Goal: Transaction & Acquisition: Purchase product/service

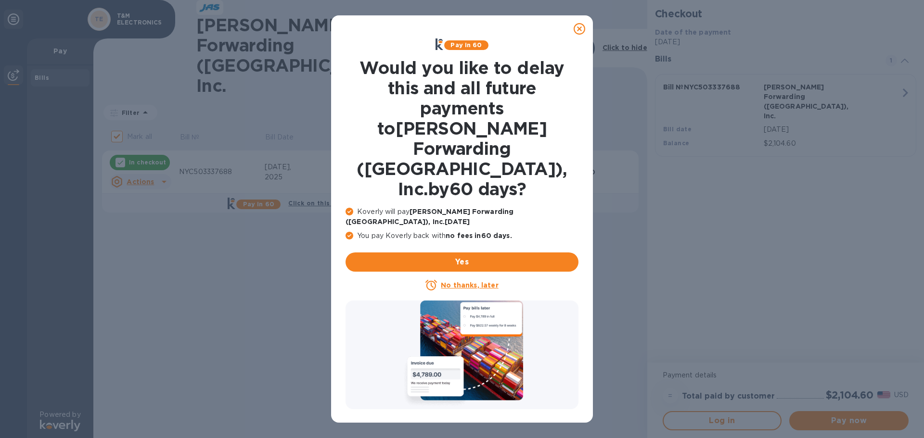
click at [580, 27] on icon at bounding box center [580, 29] width 12 height 12
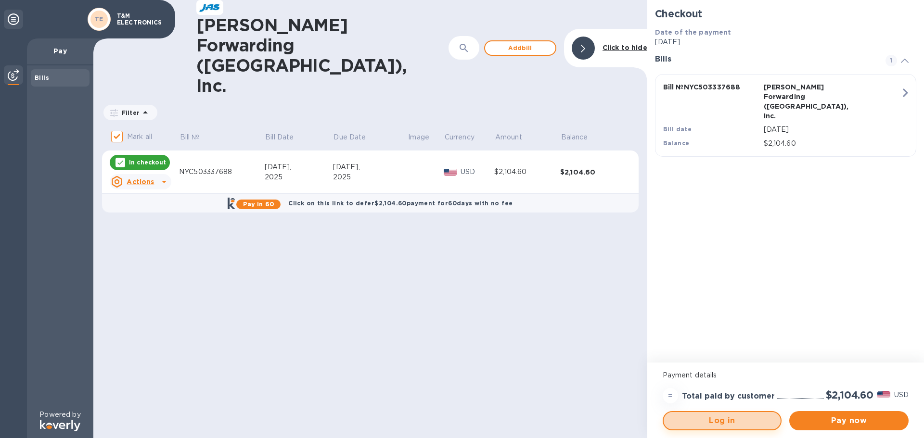
click at [714, 422] on span "Log in" at bounding box center [722, 421] width 102 height 12
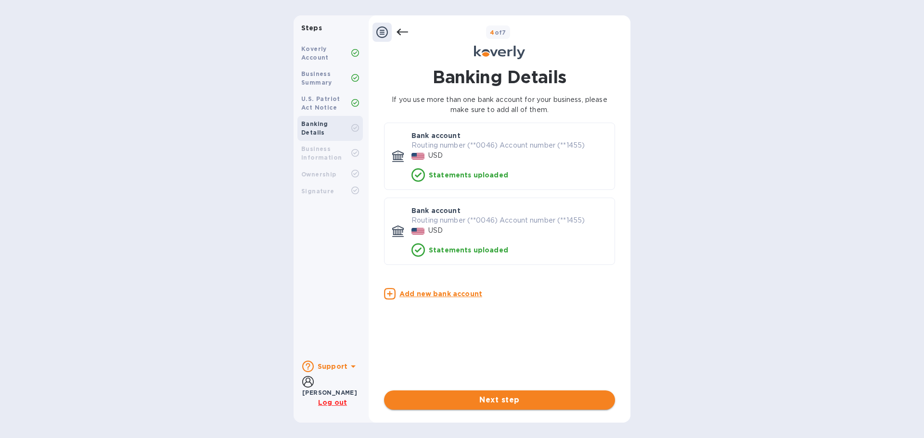
click at [457, 405] on span "Next step" at bounding box center [500, 401] width 216 height 12
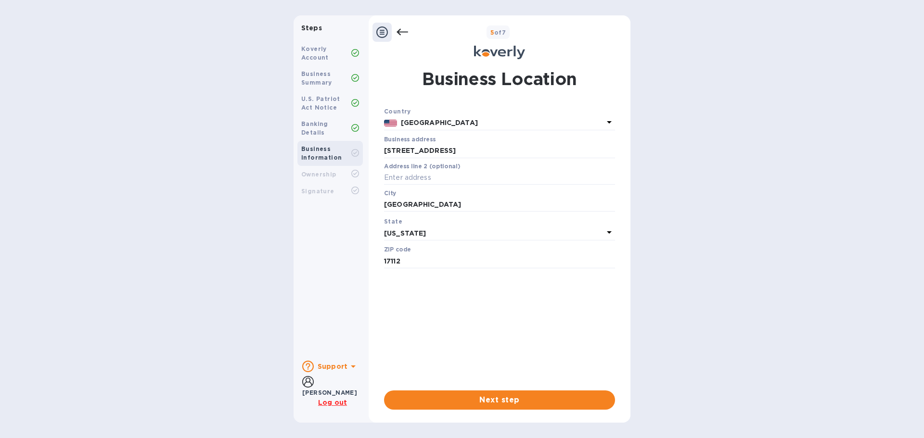
click at [457, 405] on span "Next step" at bounding box center [500, 401] width 216 height 12
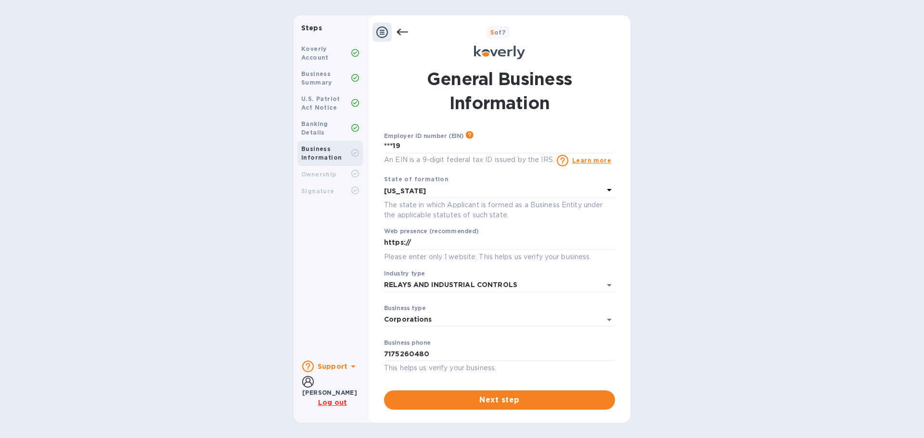
click at [457, 405] on span "Next step" at bounding box center [500, 401] width 216 height 12
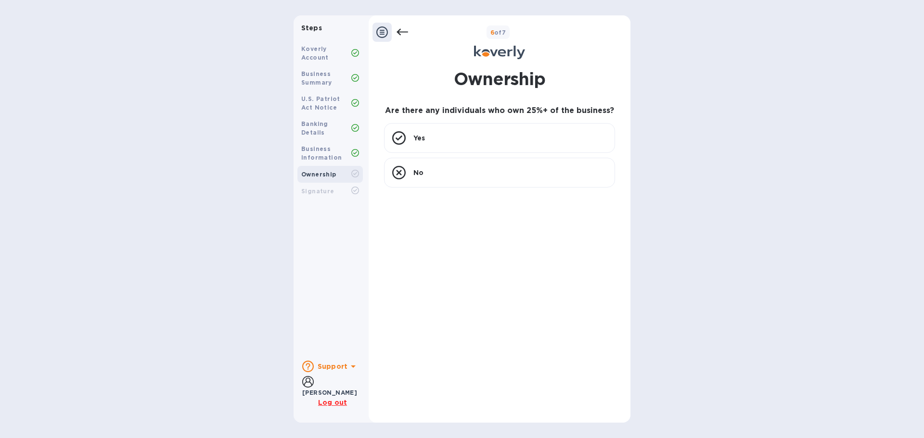
click at [382, 30] on icon at bounding box center [382, 32] width 12 height 12
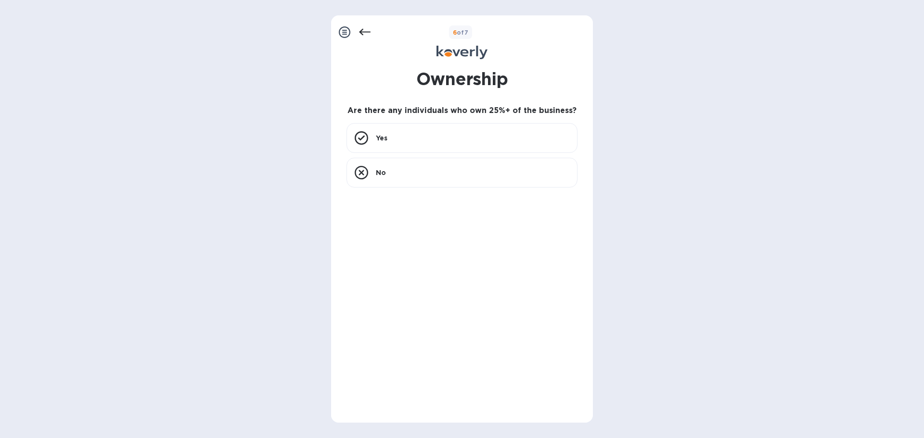
click at [367, 31] on icon at bounding box center [365, 32] width 12 height 12
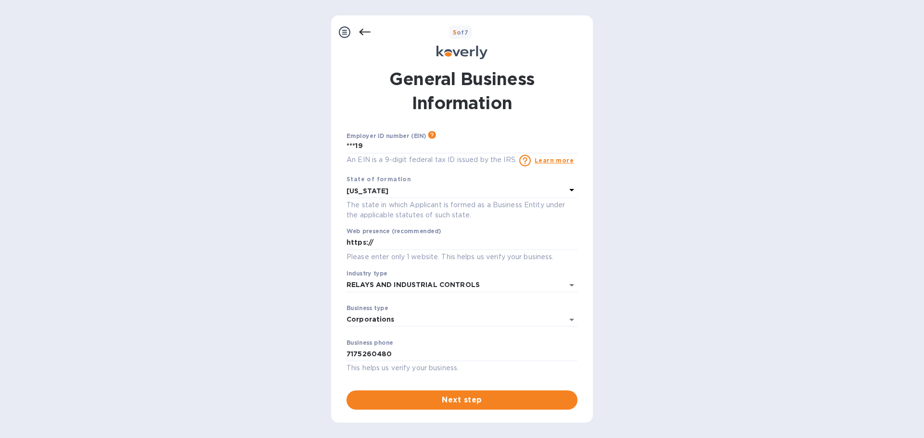
click at [367, 31] on icon at bounding box center [365, 32] width 12 height 12
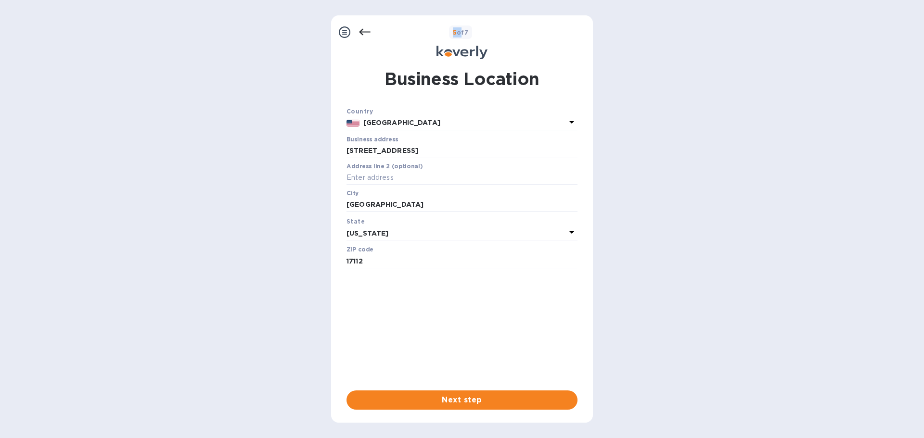
click at [367, 31] on icon at bounding box center [365, 32] width 12 height 12
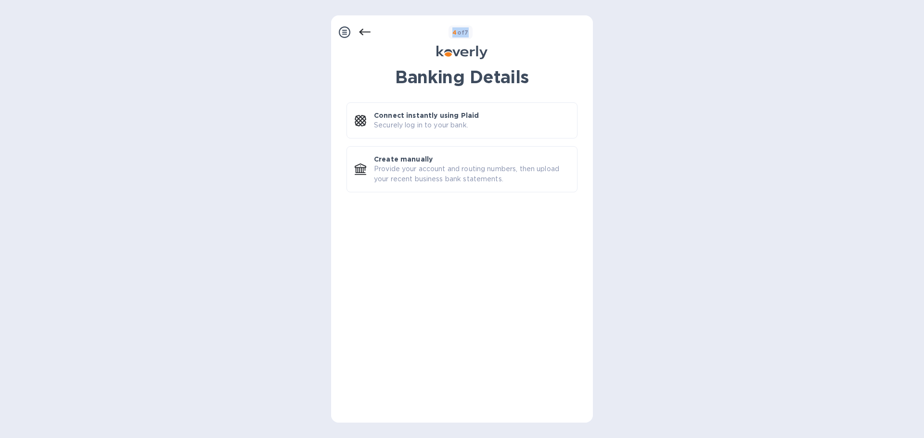
click at [367, 31] on icon at bounding box center [365, 32] width 12 height 12
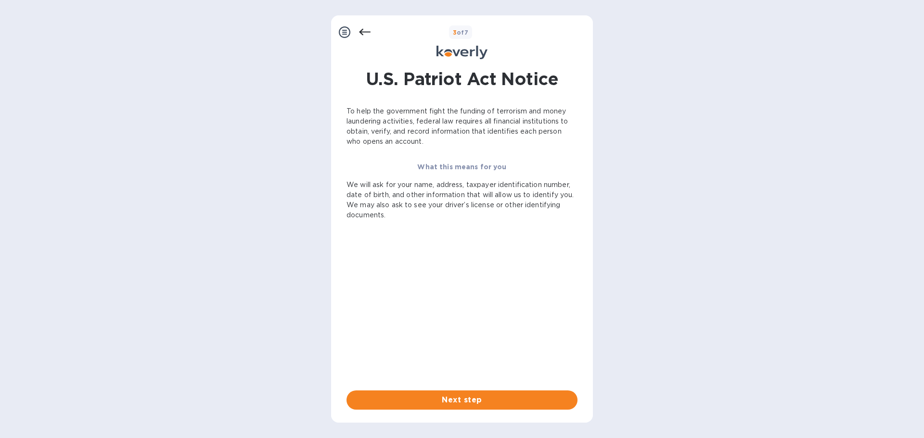
click at [367, 31] on icon at bounding box center [365, 32] width 12 height 12
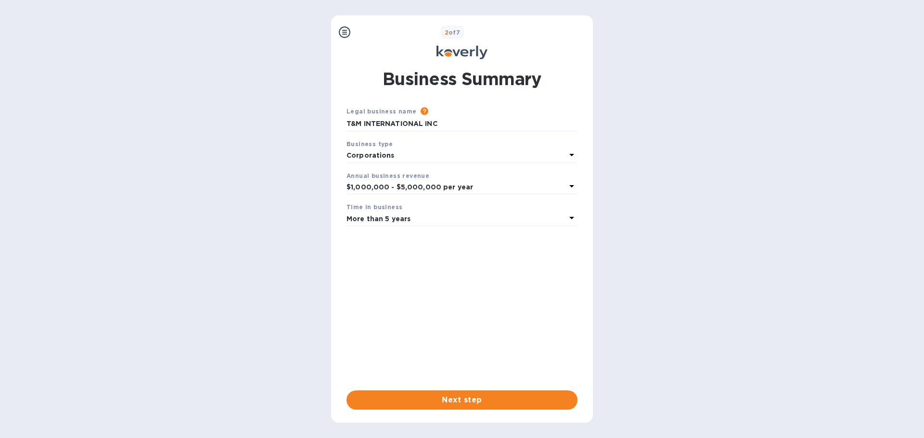
click at [364, 36] on div "2 of 7" at bounding box center [471, 33] width 235 height 14
click at [345, 34] on icon at bounding box center [345, 32] width 12 height 12
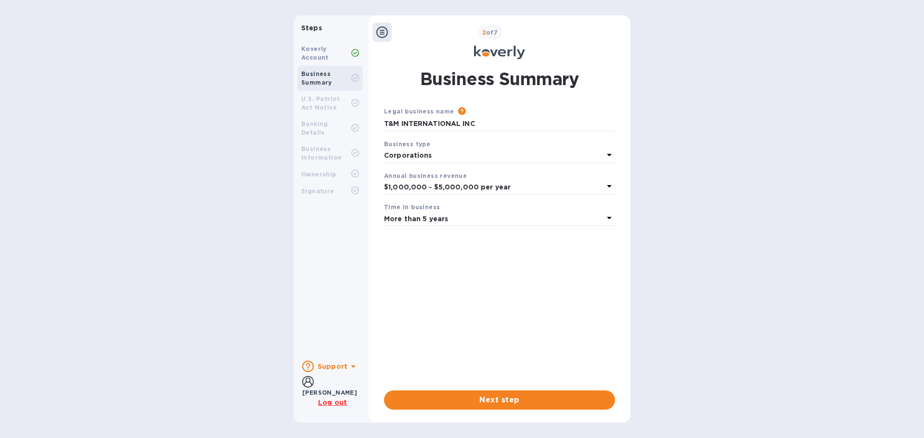
click at [320, 188] on b "Signature" at bounding box center [317, 191] width 33 height 7
click at [324, 103] on div "U.S. Patriot Act Notice" at bounding box center [326, 103] width 50 height 17
click at [338, 366] on b "Support" at bounding box center [333, 367] width 30 height 8
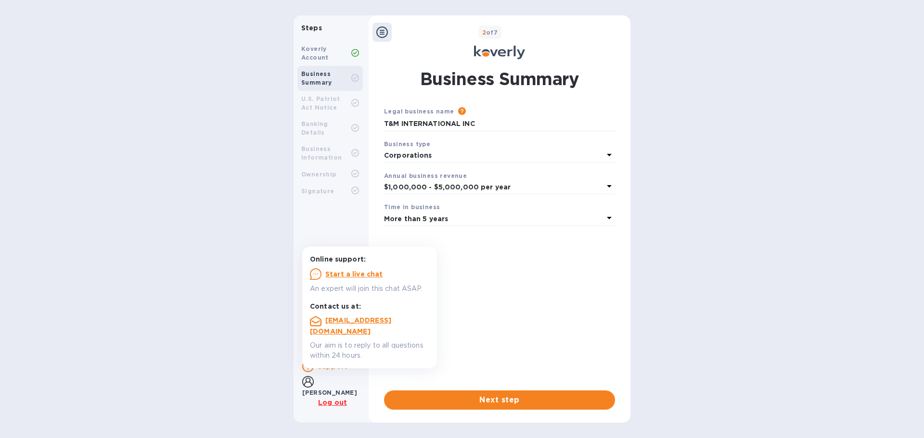
click at [338, 366] on b "Support" at bounding box center [333, 367] width 30 height 8
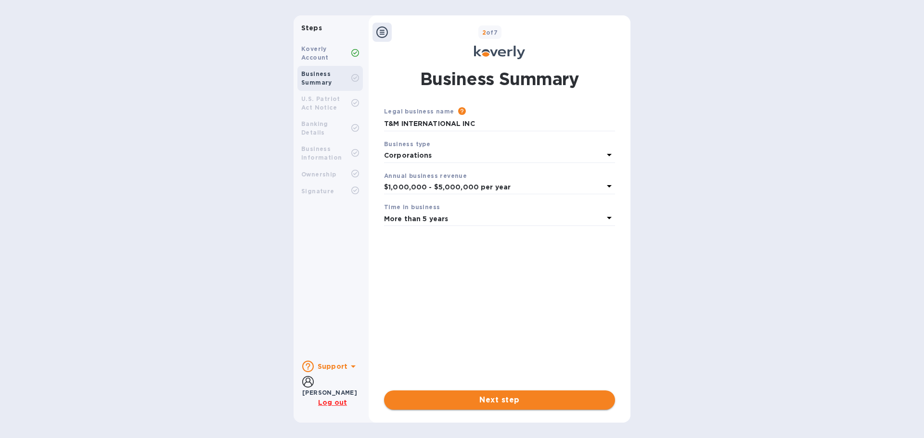
click at [490, 404] on span "Next step" at bounding box center [500, 401] width 216 height 12
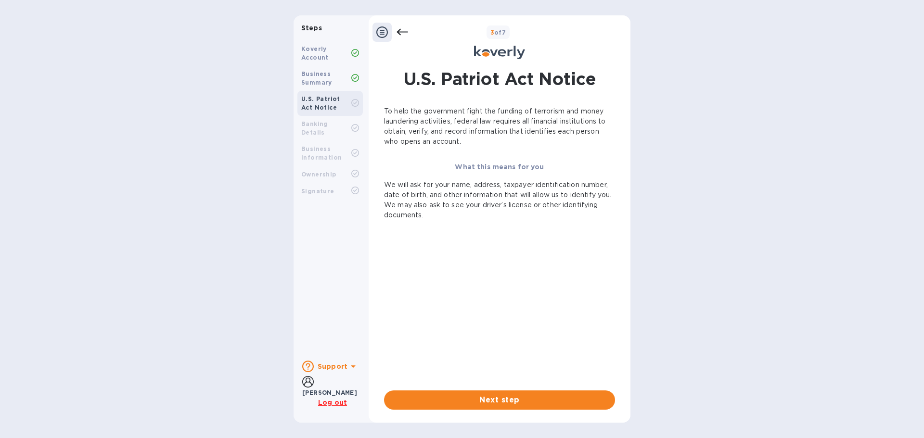
click at [490, 404] on span "Next step" at bounding box center [500, 401] width 216 height 12
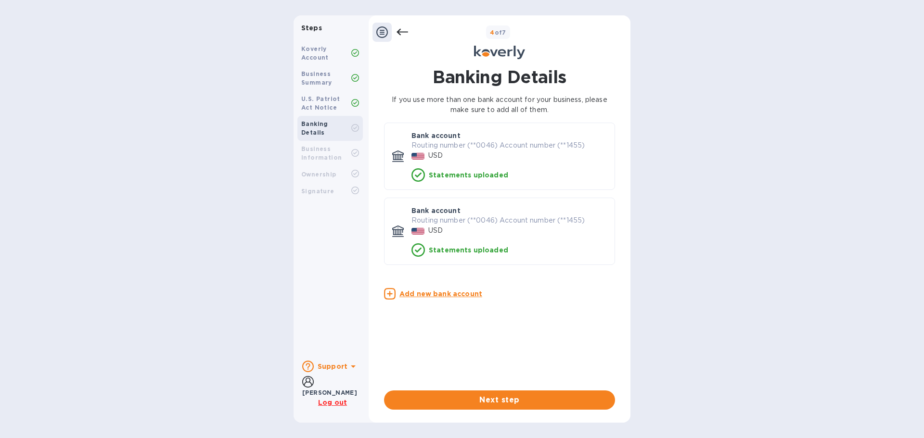
click at [490, 404] on span "Next step" at bounding box center [500, 401] width 216 height 12
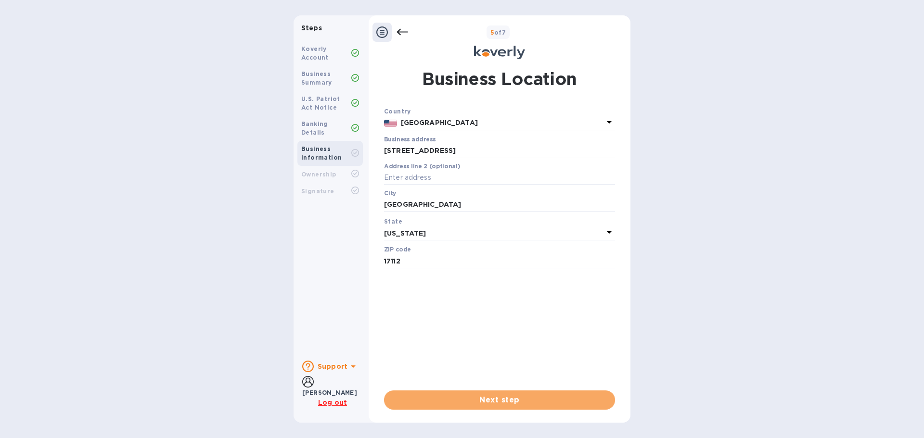
click at [490, 404] on span "Next step" at bounding box center [500, 401] width 216 height 12
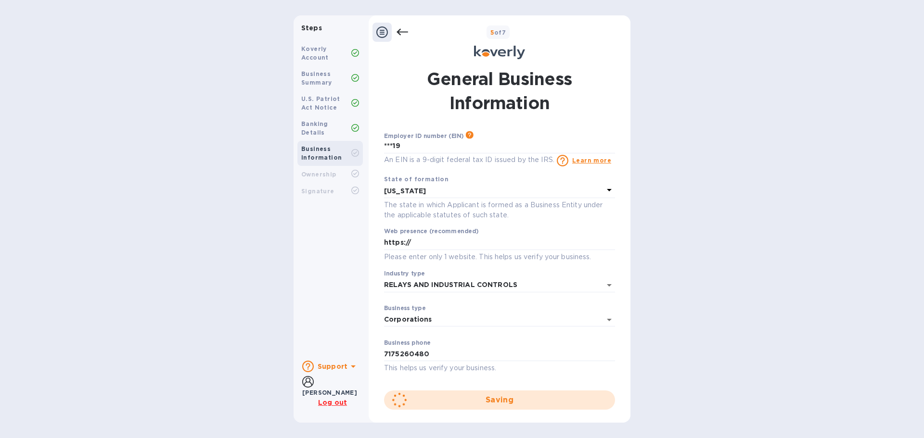
click at [490, 404] on div "Saving" at bounding box center [499, 400] width 231 height 19
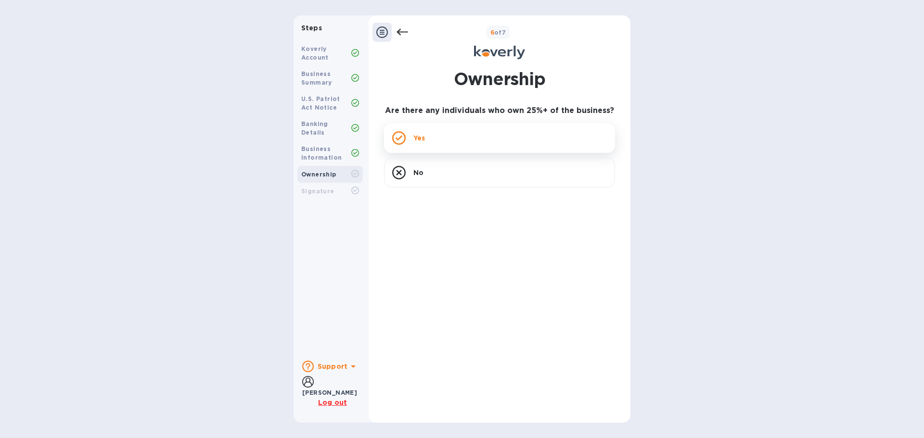
click at [416, 138] on p "Yes" at bounding box center [419, 138] width 12 height 10
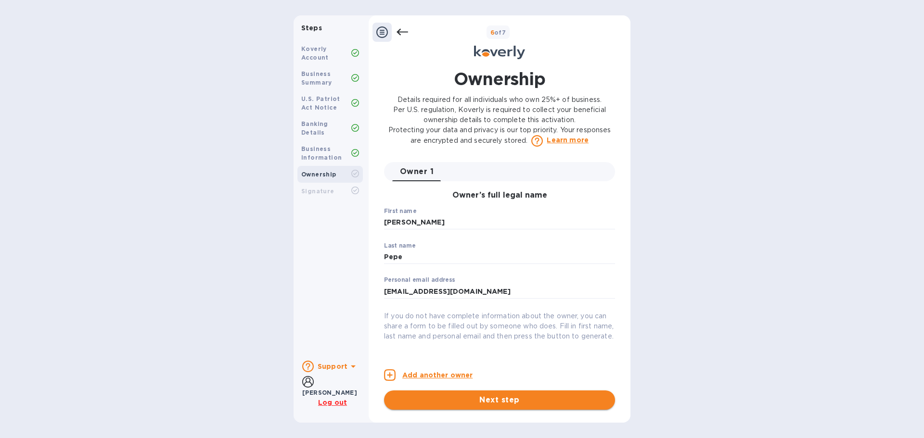
click at [506, 405] on span "Next step" at bounding box center [500, 401] width 216 height 12
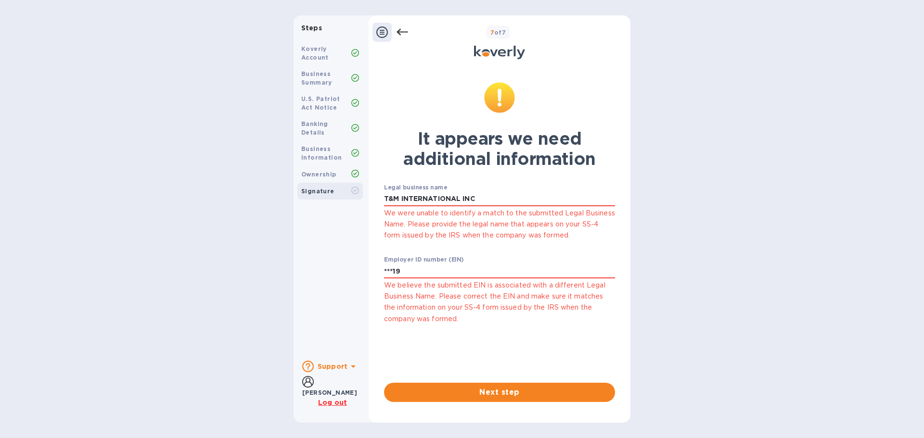
click at [506, 405] on div "Next step" at bounding box center [499, 396] width 231 height 27
click at [507, 393] on span "Next step" at bounding box center [500, 393] width 216 height 12
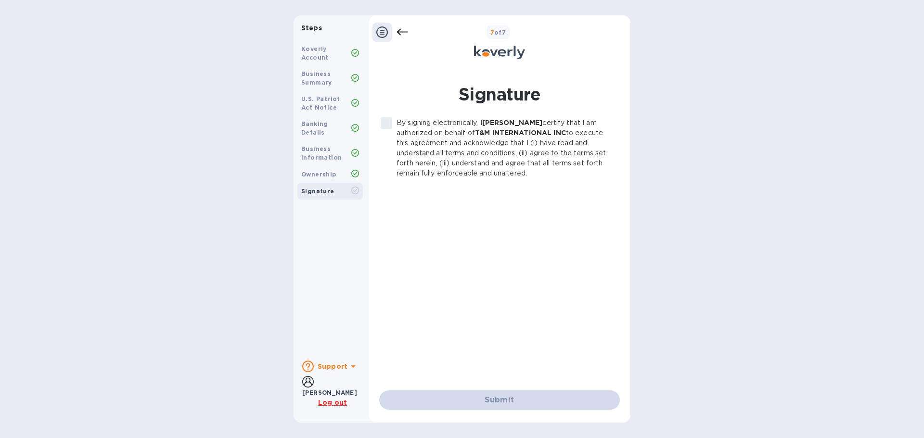
click at [386, 125] on label "By signing electronically, I Jodi Robinson certify that I am authorized on beha…" at bounding box center [494, 148] width 236 height 61
click at [503, 400] on div "Submit" at bounding box center [499, 400] width 241 height 19
click at [398, 33] on icon at bounding box center [403, 32] width 12 height 7
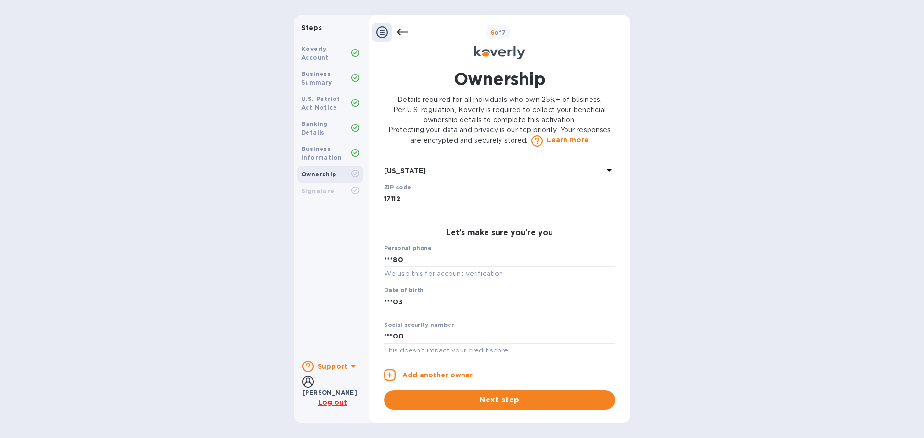
scroll to position [433, 0]
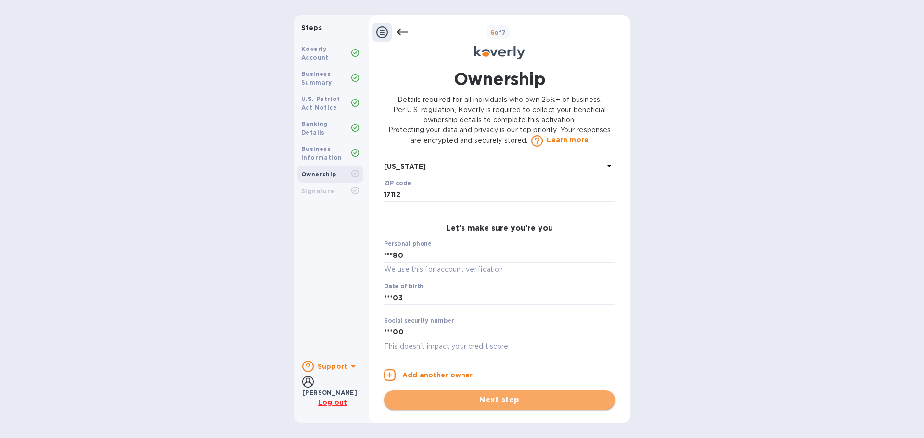
click at [508, 401] on span "Next step" at bounding box center [500, 401] width 216 height 12
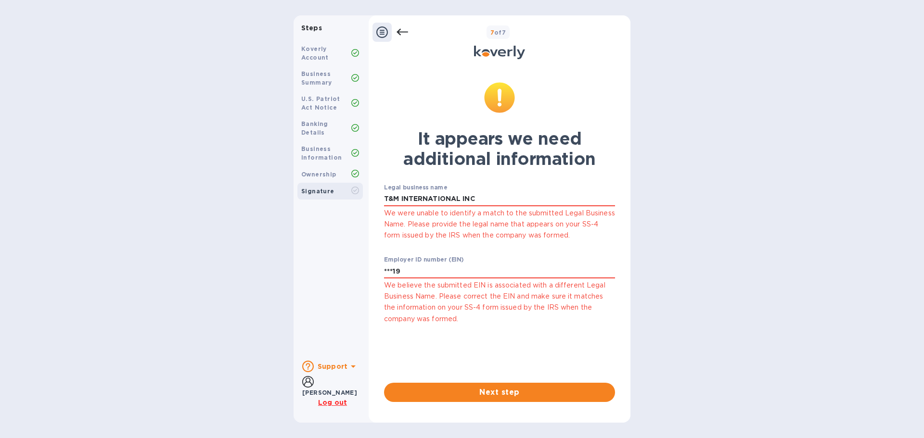
click at [400, 28] on icon at bounding box center [403, 32] width 12 height 12
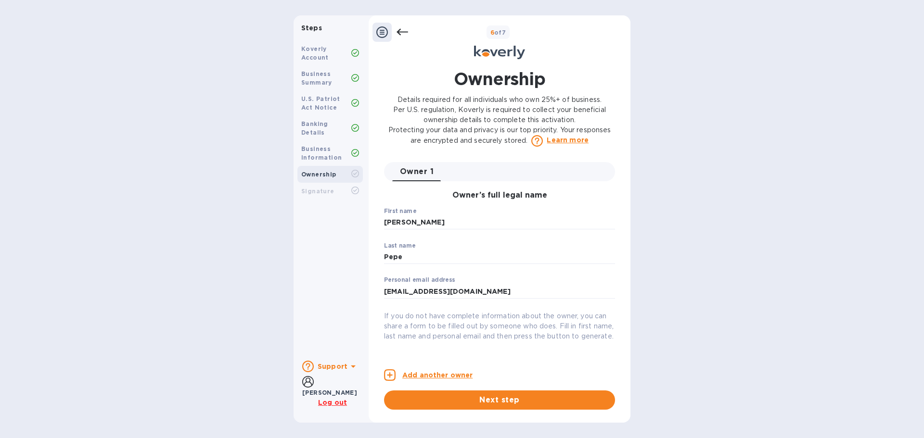
click at [400, 28] on icon at bounding box center [403, 32] width 12 height 12
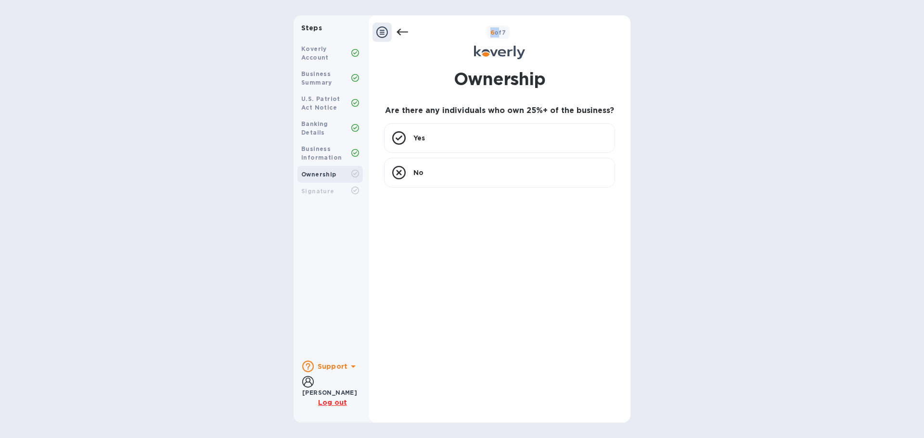
click at [400, 28] on icon at bounding box center [403, 32] width 12 height 12
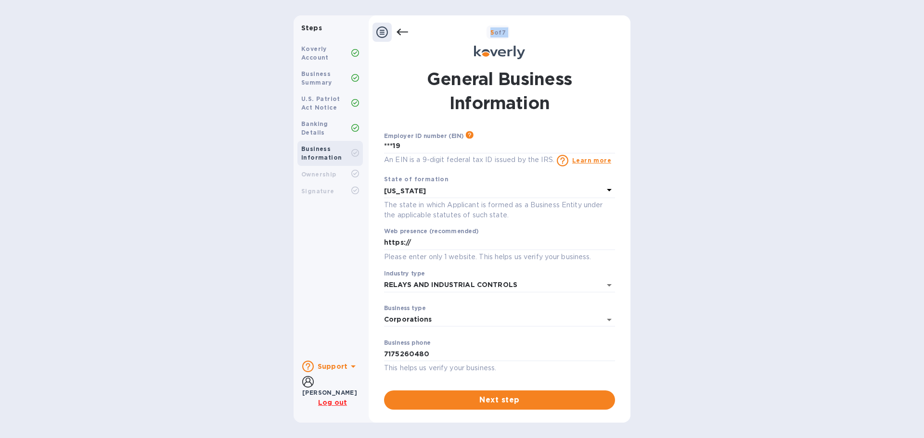
click at [400, 28] on icon at bounding box center [403, 32] width 12 height 12
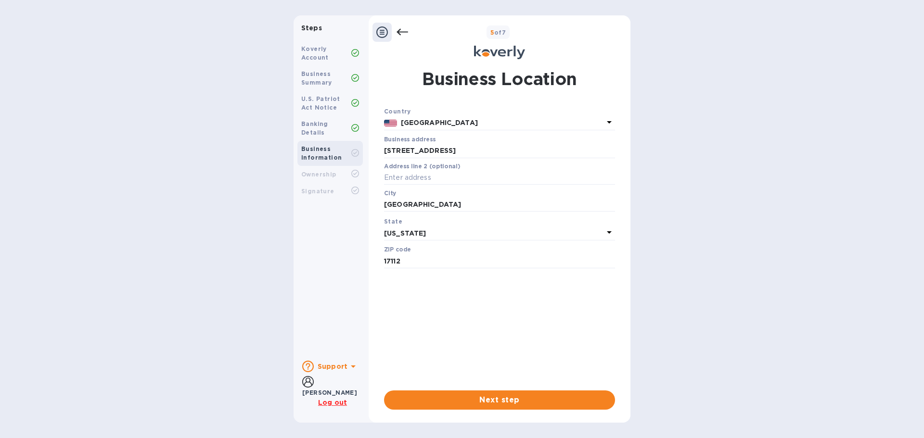
click at [403, 33] on icon at bounding box center [403, 32] width 12 height 12
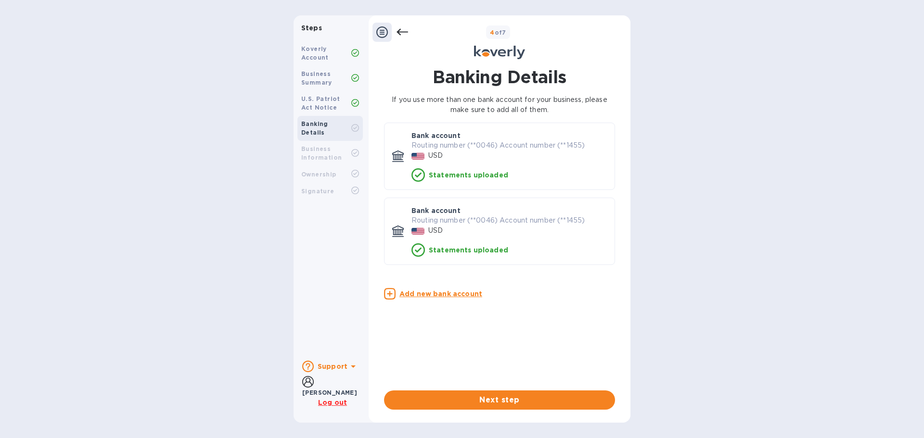
click at [402, 33] on icon at bounding box center [403, 32] width 12 height 12
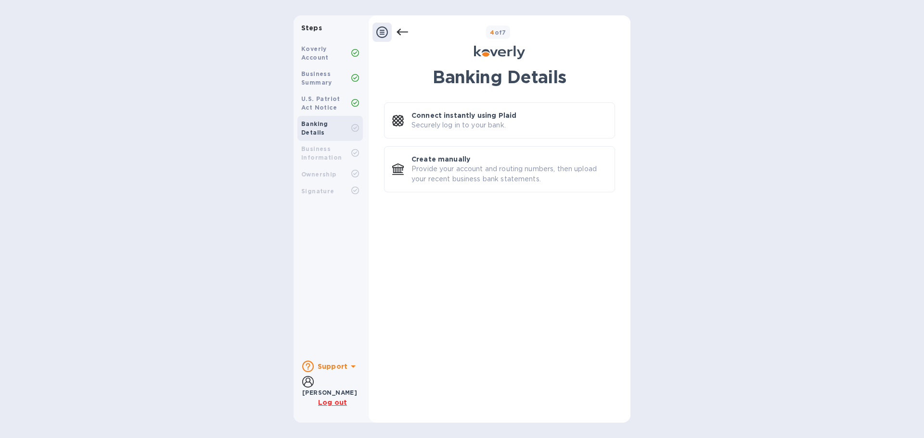
click at [402, 33] on icon at bounding box center [403, 32] width 12 height 12
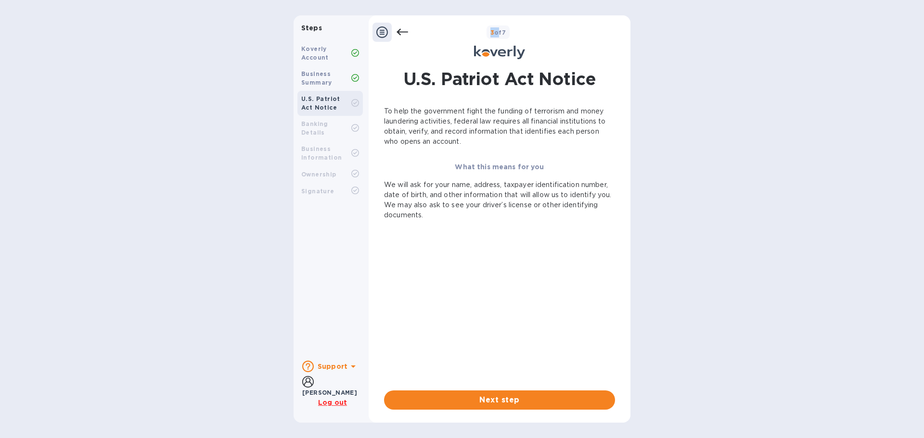
click at [402, 33] on icon at bounding box center [403, 32] width 12 height 12
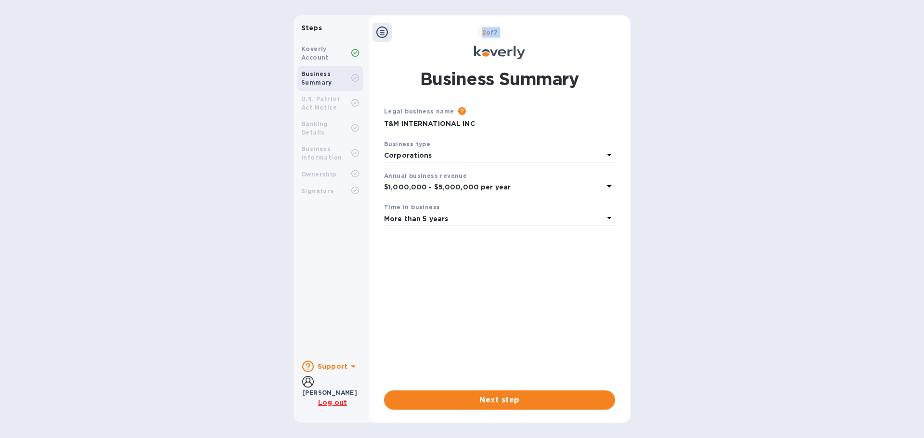
click at [402, 33] on div "2 of 7" at bounding box center [509, 33] width 235 height 14
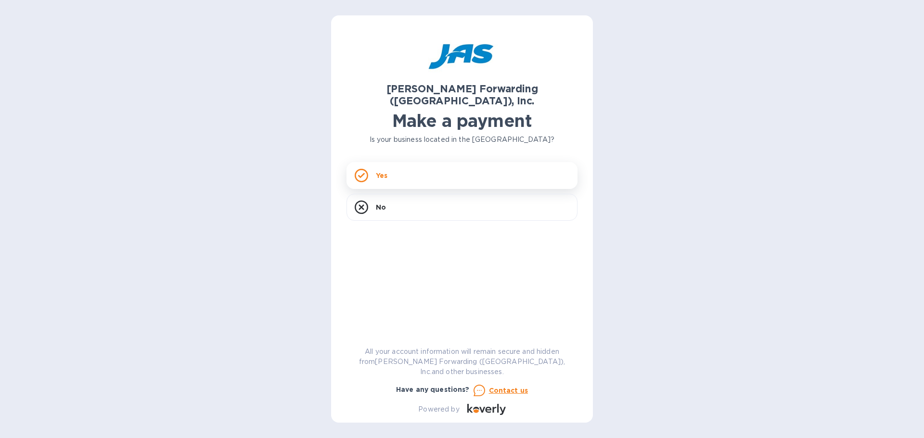
click at [427, 162] on div "Yes" at bounding box center [462, 175] width 231 height 27
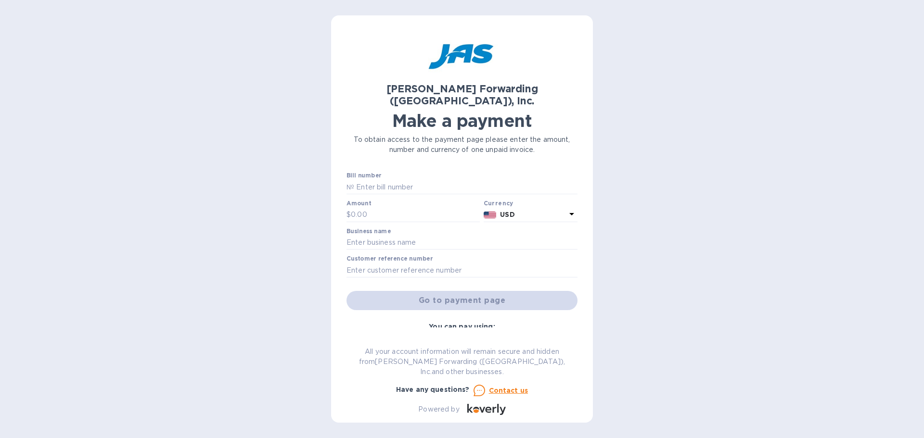
click at [425, 172] on div "Bill number №" at bounding box center [462, 183] width 231 height 22
click at [423, 180] on input "text" at bounding box center [465, 187] width 223 height 14
type input "NYC503337688"
click at [359, 201] on label "Amount" at bounding box center [359, 204] width 25 height 6
click at [359, 208] on input "text" at bounding box center [415, 215] width 129 height 14
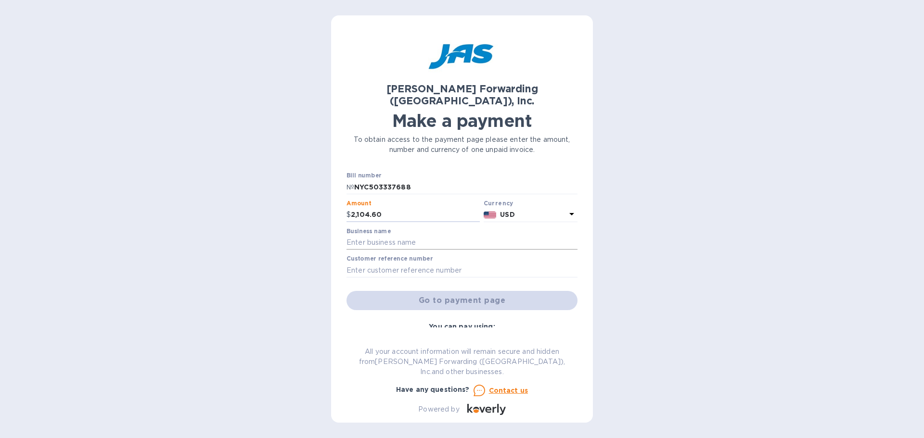
type input "2,104.60"
click at [370, 236] on input "text" at bounding box center [462, 243] width 231 height 14
type input "T&M ELECTRONICS"
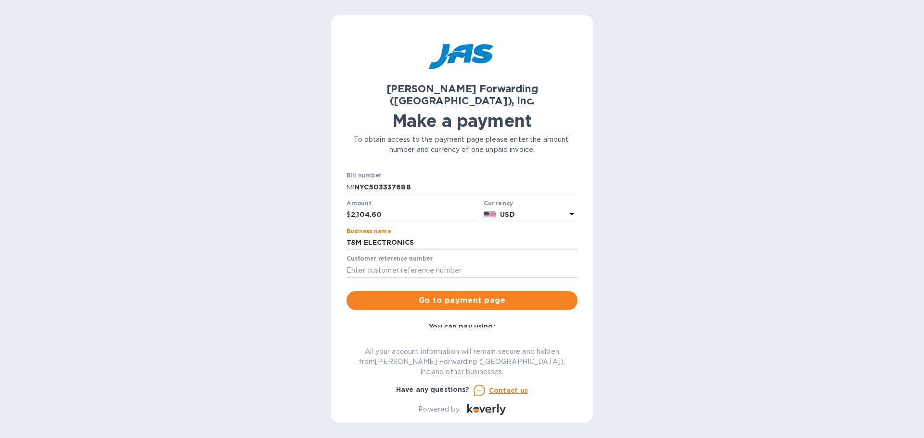
click at [392, 263] on input "text" at bounding box center [462, 270] width 231 height 14
type input "INV 25243"
click at [504, 295] on span "Go to payment page" at bounding box center [462, 301] width 216 height 12
